Goal: Task Accomplishment & Management: Use online tool/utility

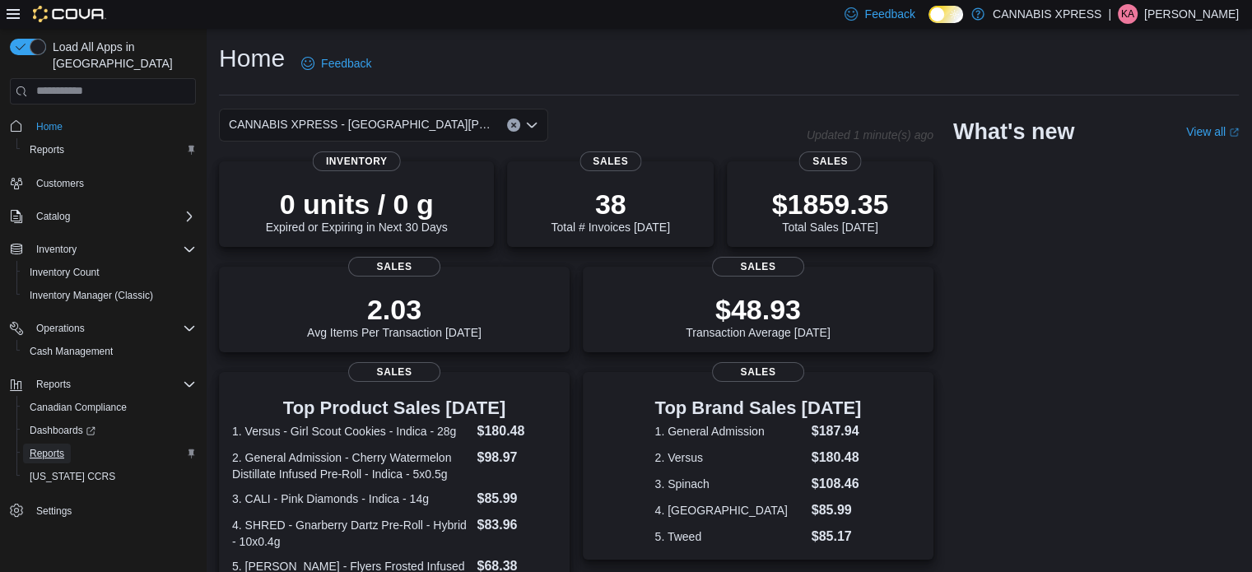
click at [49, 447] on span "Reports" at bounding box center [47, 453] width 35 height 13
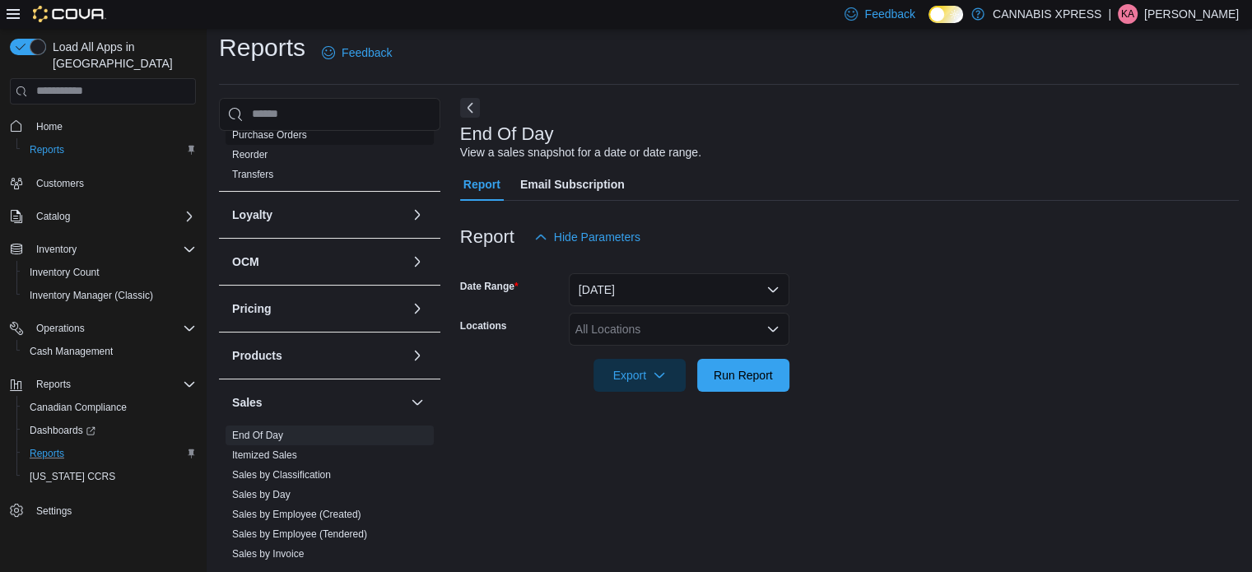
scroll to position [774, 0]
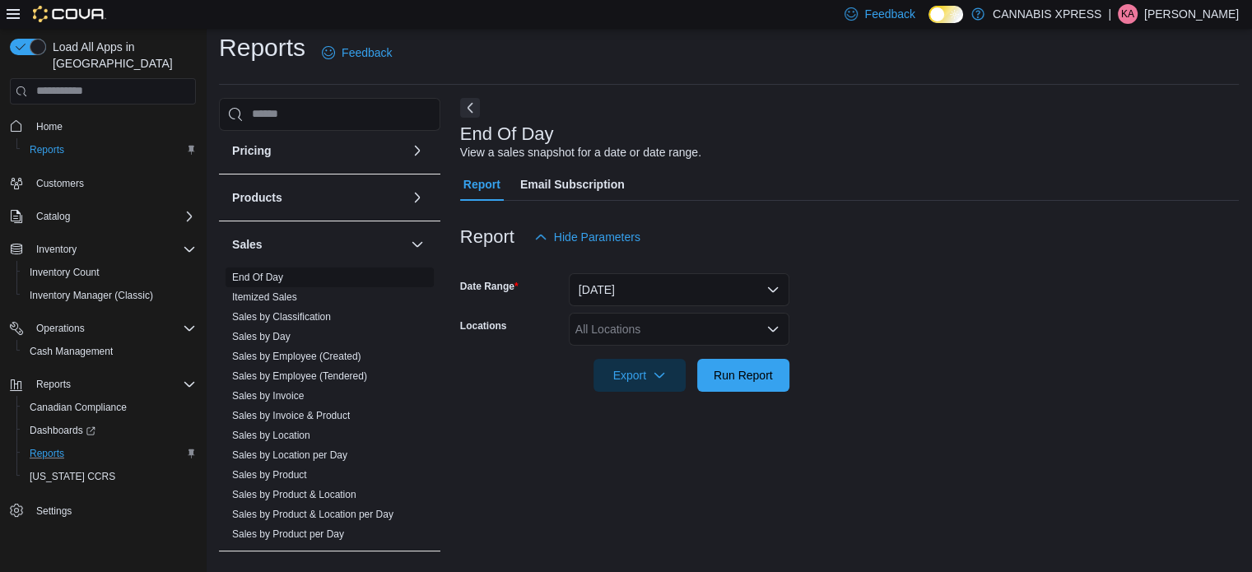
click at [257, 272] on link "End Of Day" at bounding box center [257, 278] width 51 height 12
click at [612, 325] on div "All Locations" at bounding box center [679, 329] width 221 height 33
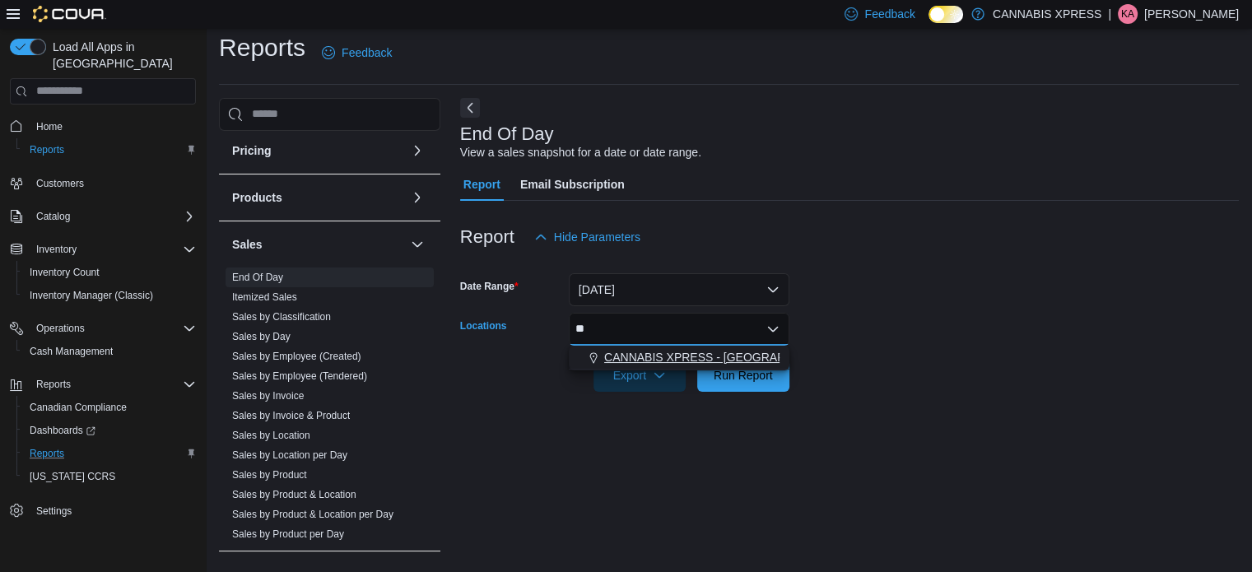
type input "**"
click at [632, 356] on span "CANNABIS XPRESS - [GEOGRAPHIC_DATA][PERSON_NAME] ([GEOGRAPHIC_DATA])" at bounding box center [836, 357] width 465 height 16
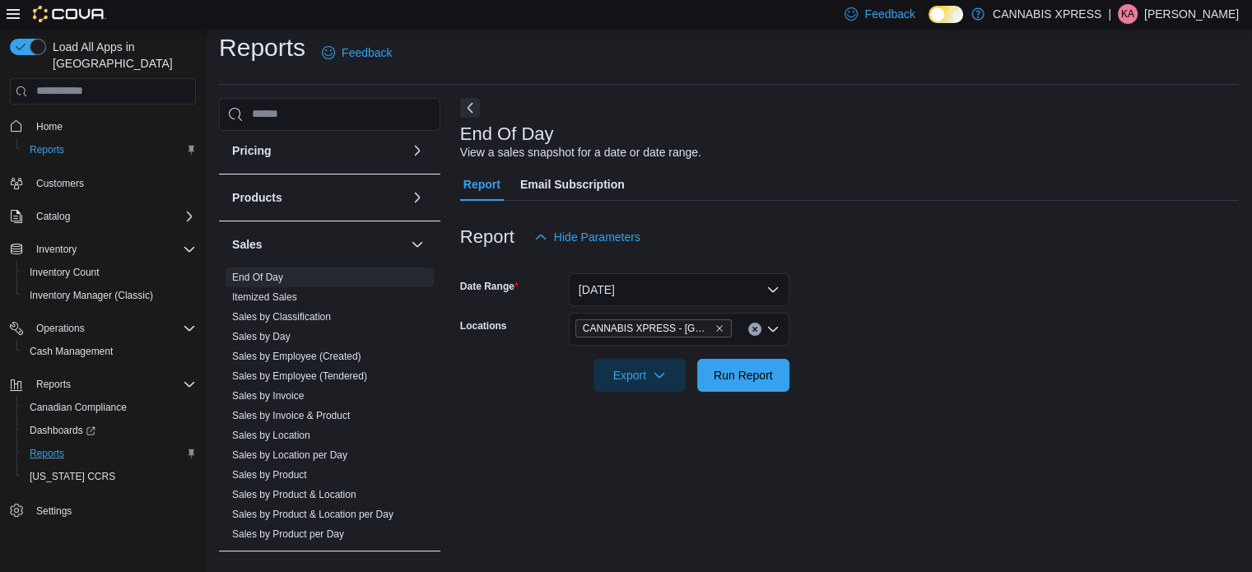
click at [965, 414] on div "End Of Day View a sales snapshot for a date or date range. Report Email Subscri…" at bounding box center [849, 329] width 779 height 462
click at [736, 366] on span "Run Report" at bounding box center [743, 374] width 59 height 16
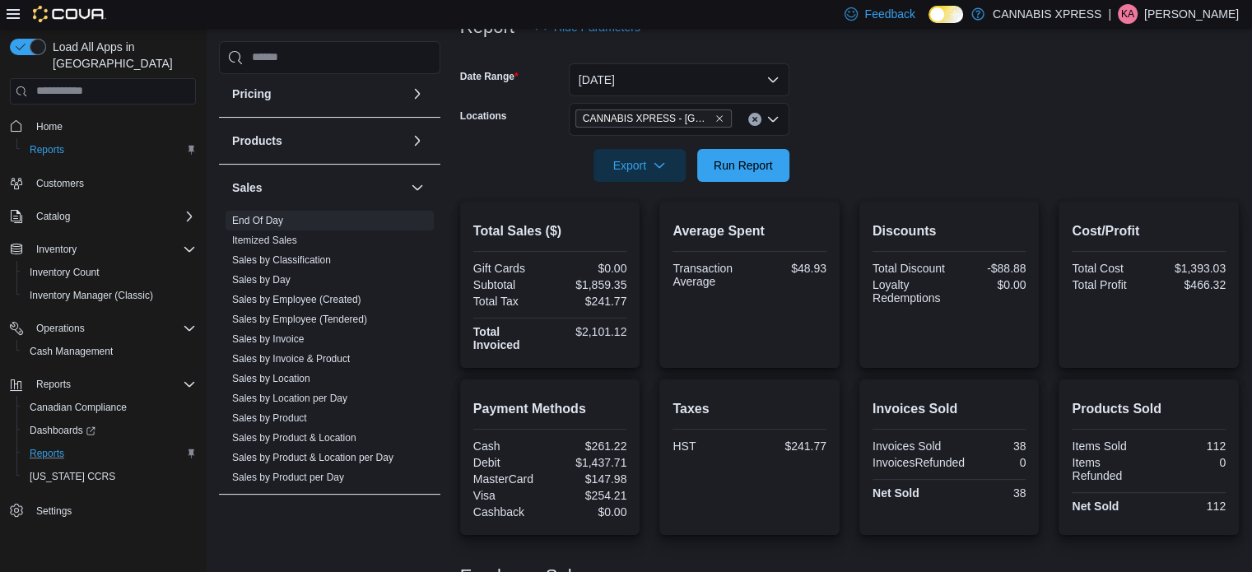
scroll to position [221, 0]
click at [746, 172] on span "Run Report" at bounding box center [743, 163] width 72 height 33
